Goal: Navigation & Orientation: Find specific page/section

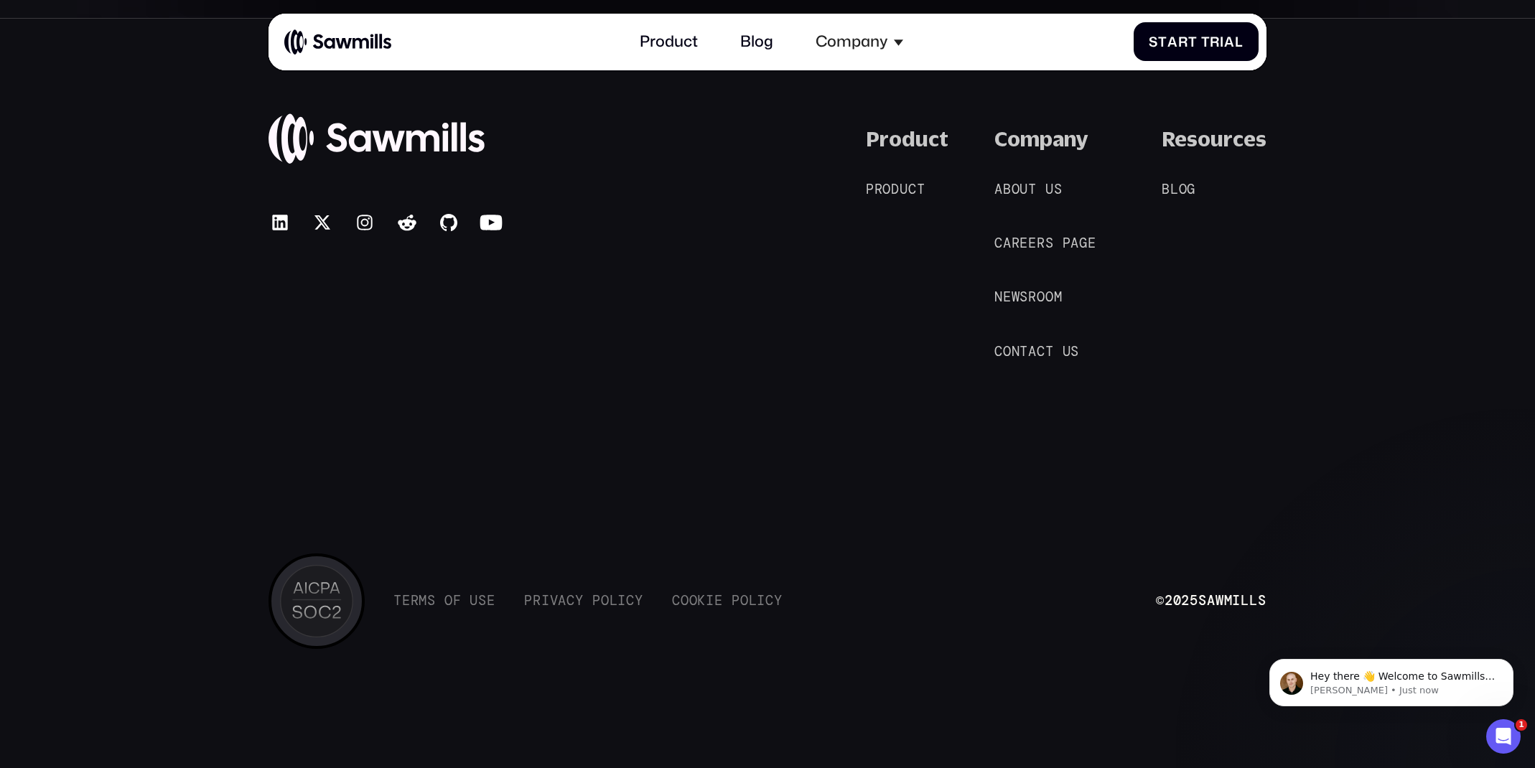
scroll to position [8850, 0]
click at [1049, 188] on span "u" at bounding box center [1049, 190] width 9 height 16
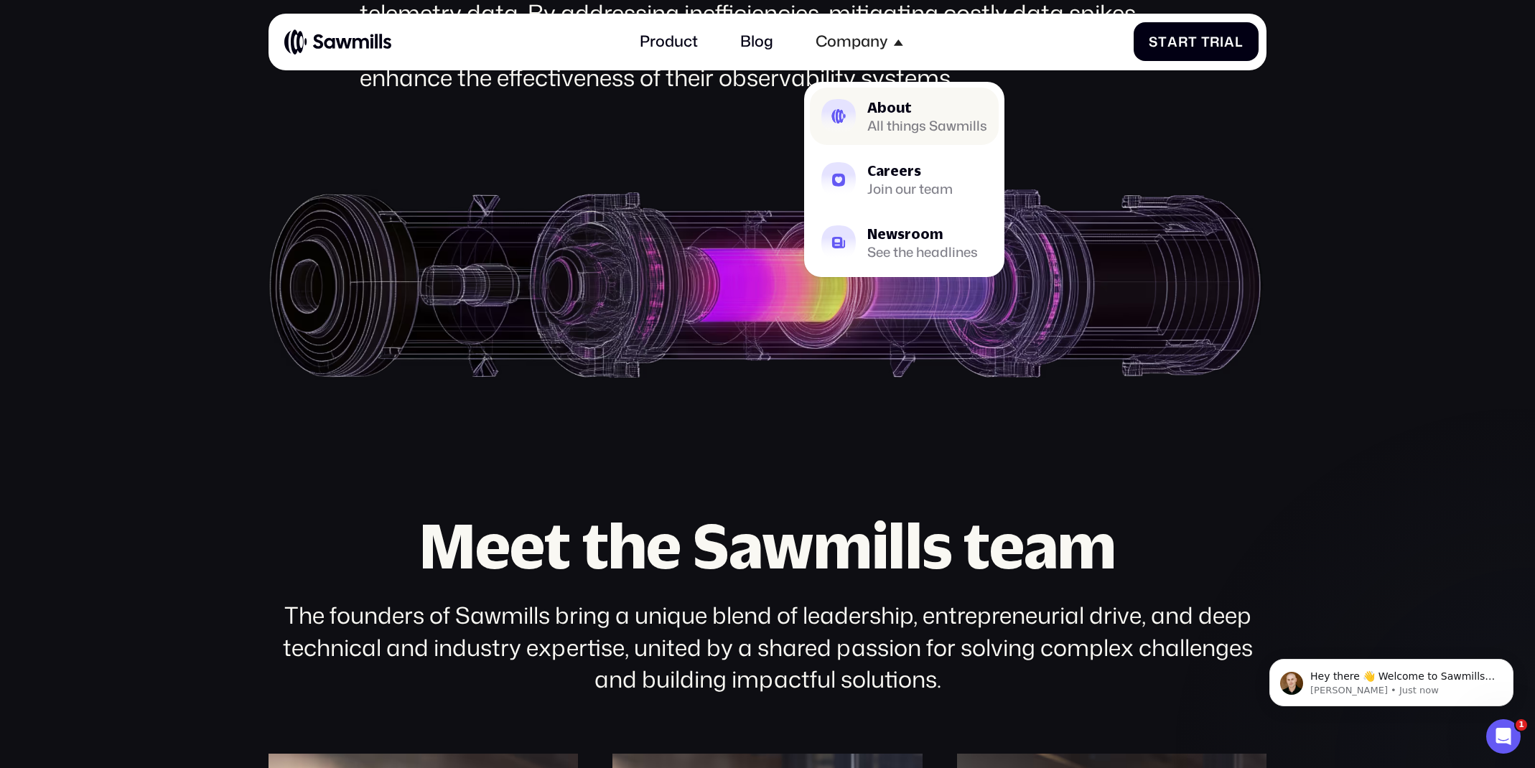
click at [899, 120] on div "All things Sawmills" at bounding box center [927, 126] width 120 height 12
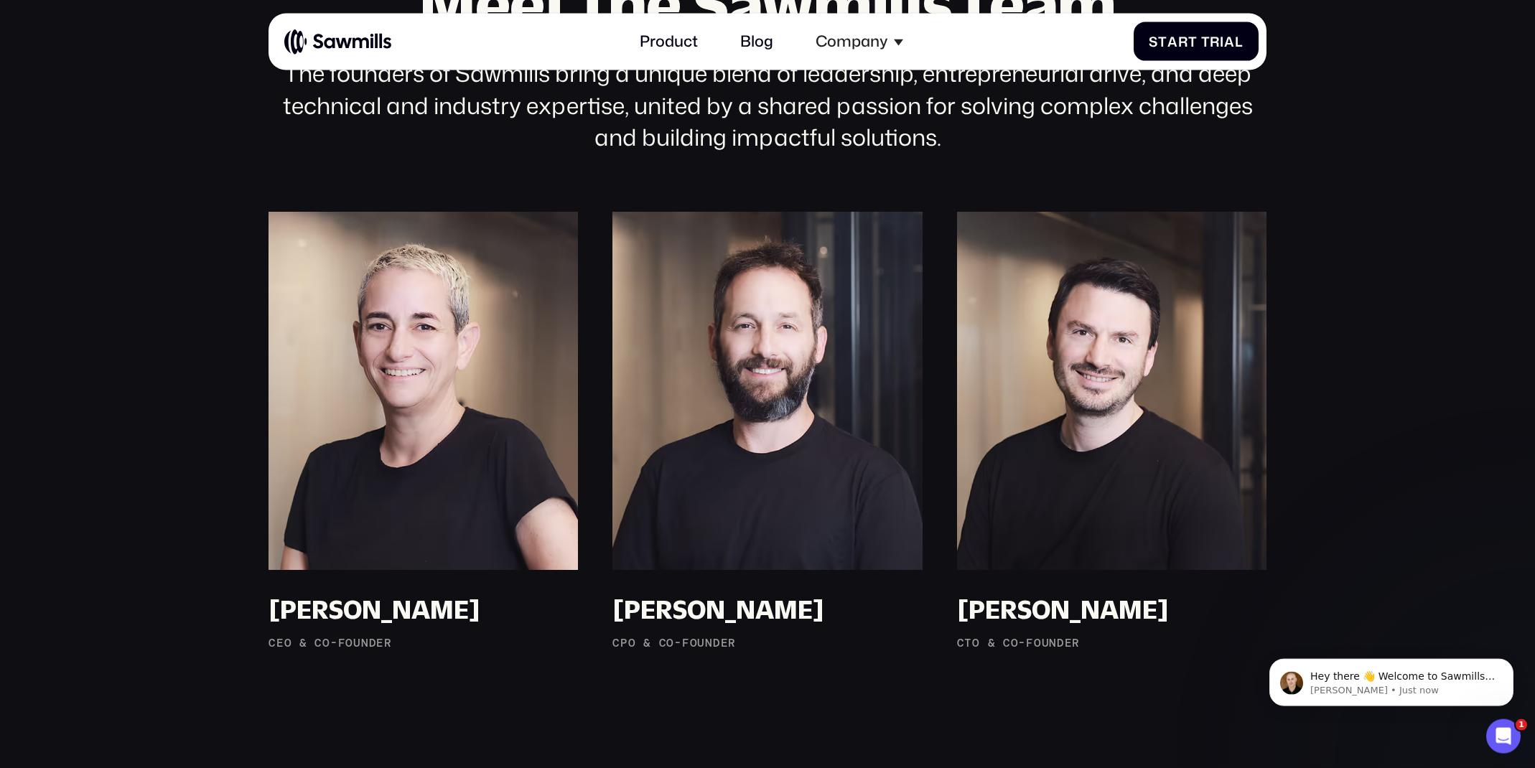
scroll to position [1252, 0]
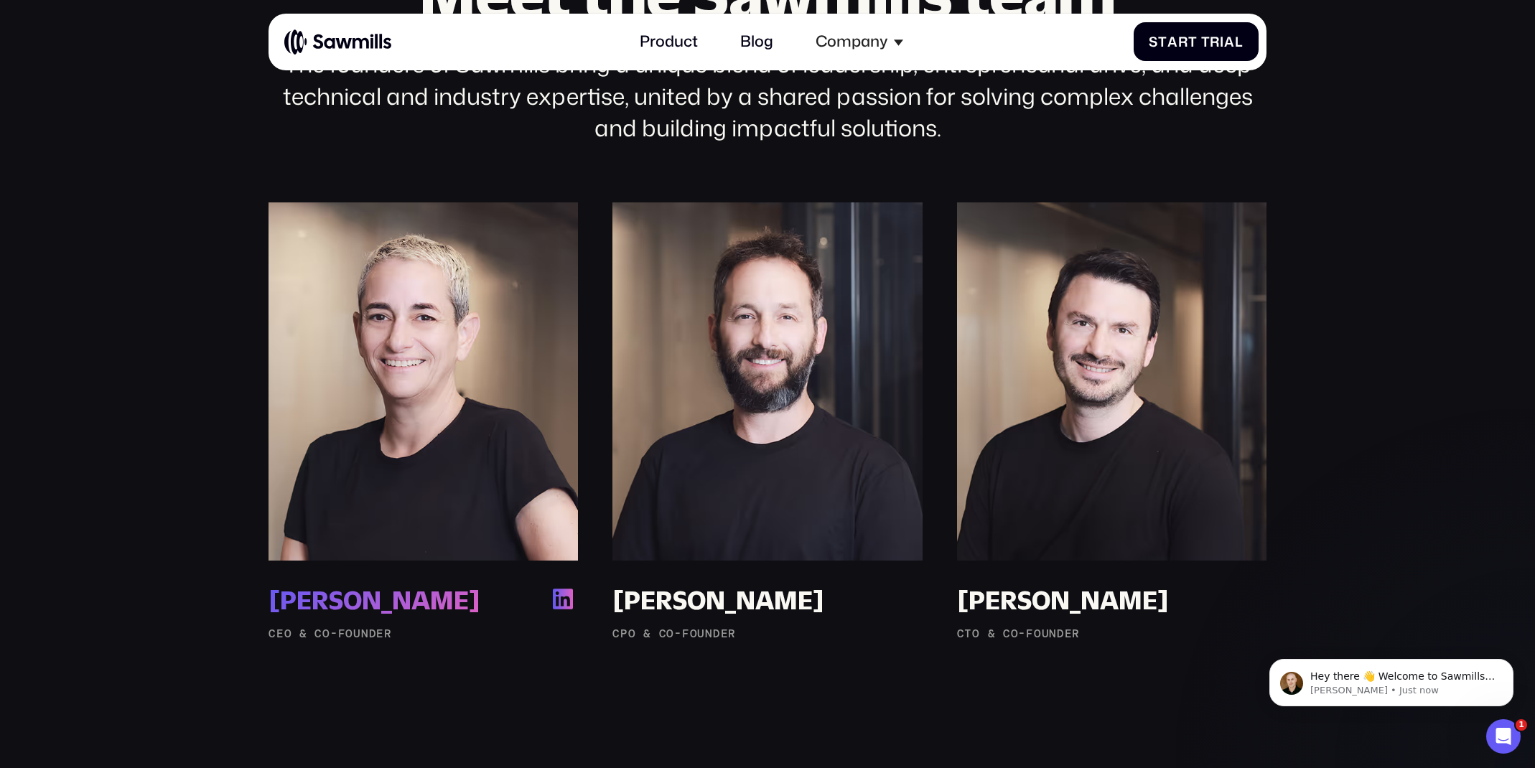
click at [367, 615] on div "Ronit Belson" at bounding box center [374, 600] width 212 height 32
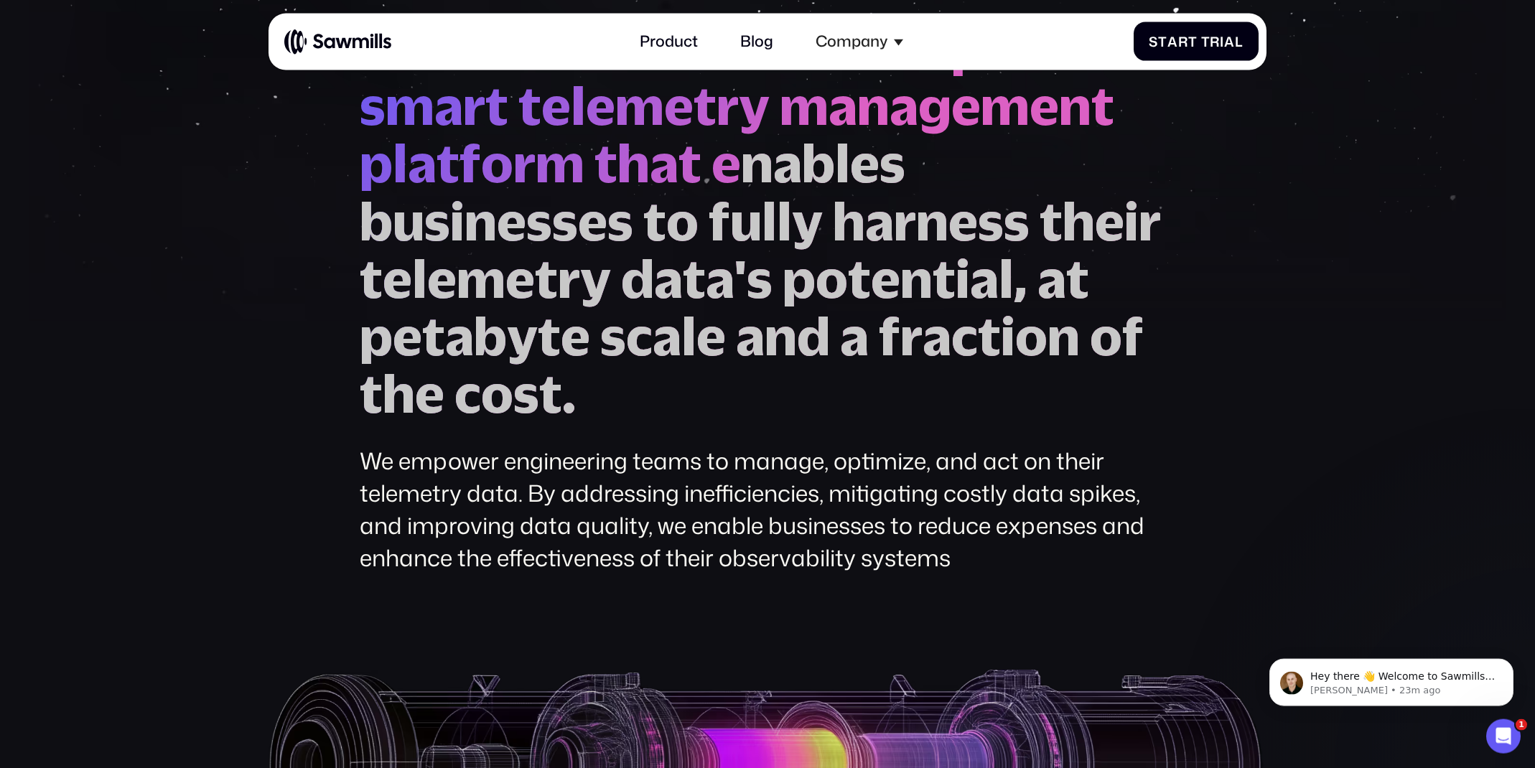
scroll to position [207, 0]
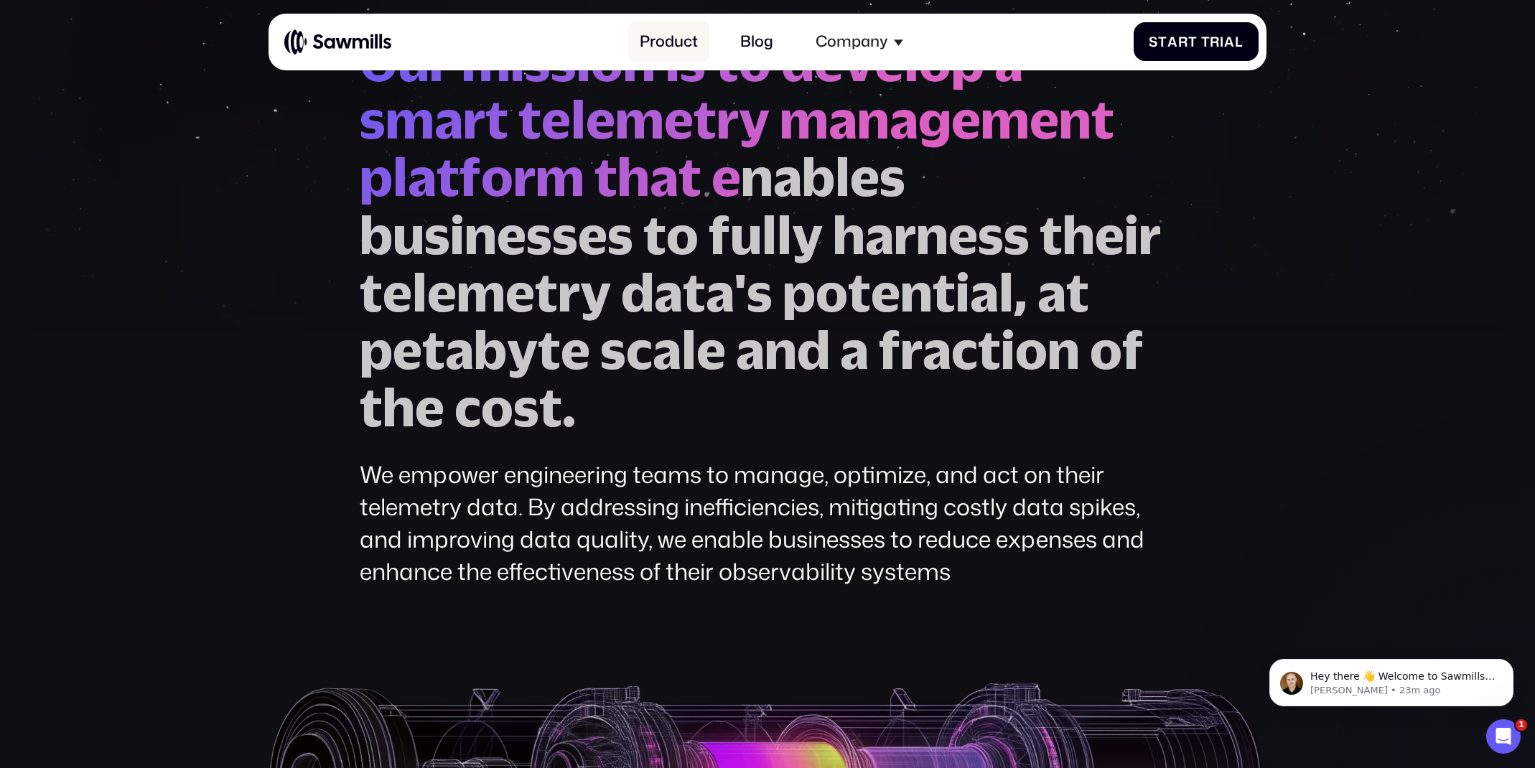
click at [680, 43] on link "Product" at bounding box center [668, 42] width 81 height 42
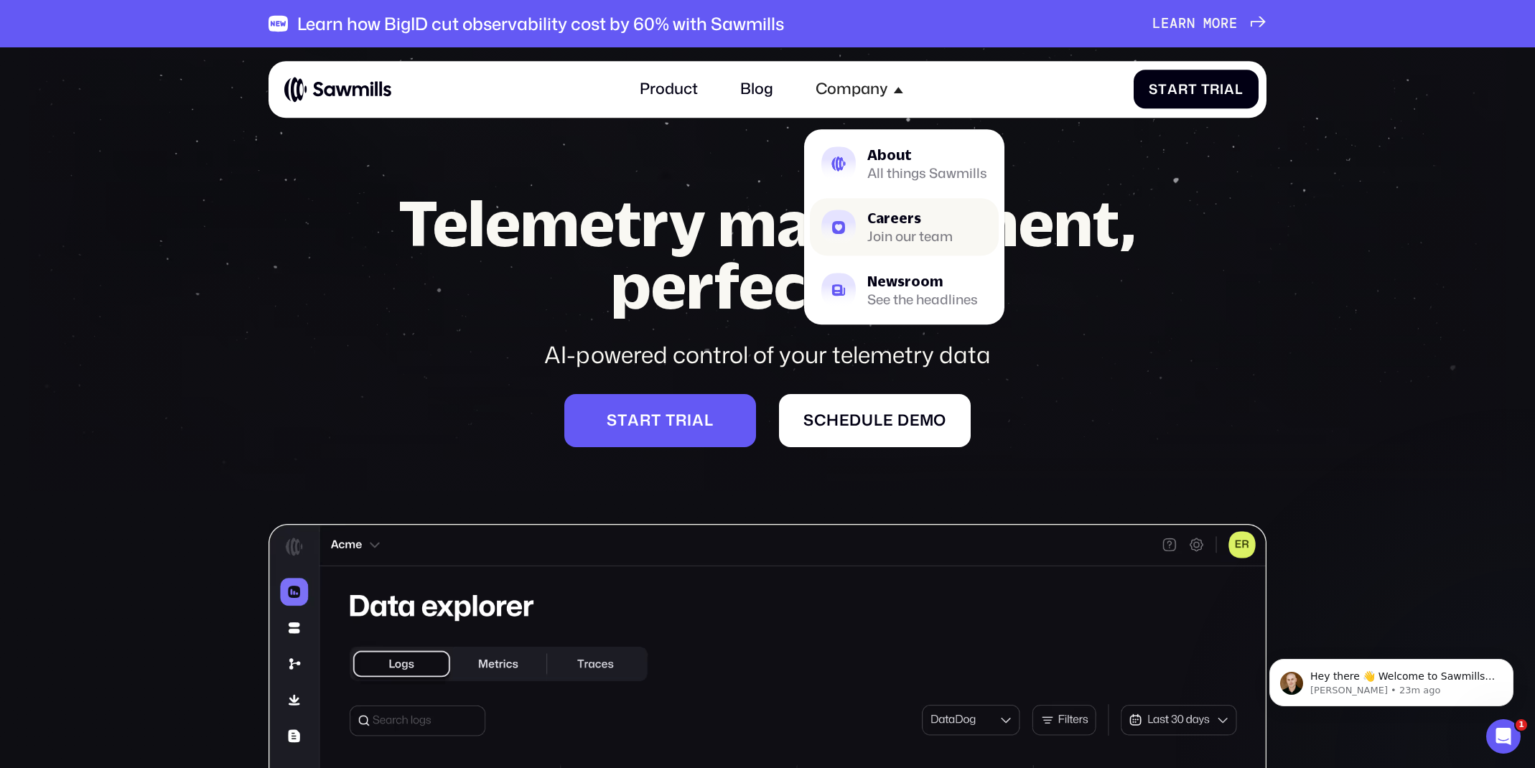
click at [897, 233] on div "Join our team" at bounding box center [909, 237] width 85 height 12
